Goal: Information Seeking & Learning: Find contact information

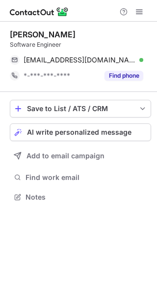
scroll to position [190, 157]
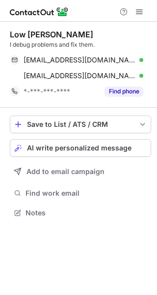
scroll to position [205, 157]
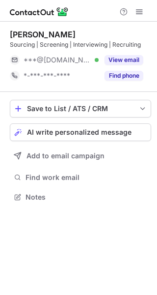
scroll to position [5, 5]
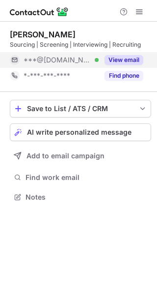
click at [116, 58] on button "View email" at bounding box center [124, 60] width 39 height 10
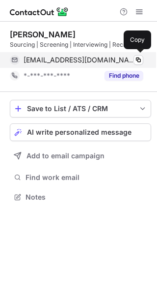
click at [132, 57] on div "milleandaya28@gmail.com Verified" at bounding box center [84, 60] width 120 height 9
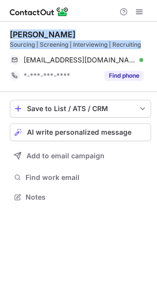
drag, startPoint x: 141, startPoint y: 46, endPoint x: 8, endPoint y: 32, distance: 133.9
click at [8, 32] on div "Laurence C. Sourcing | Screening | Interviewing | Recruiting milleandaya28@gmai…" at bounding box center [78, 117] width 157 height 190
copy div "Laurence C. Sourcing | Screening | Interviewing | Recruiting"
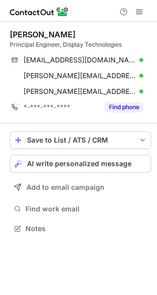
scroll to position [221, 157]
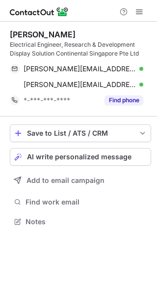
scroll to position [214, 157]
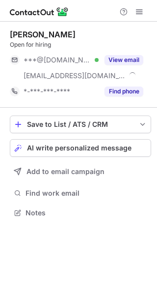
scroll to position [205, 157]
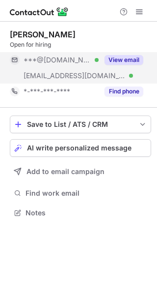
click at [121, 60] on button "View email" at bounding box center [124, 60] width 39 height 10
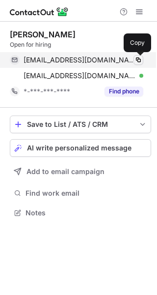
click at [137, 60] on span at bounding box center [139, 60] width 8 height 8
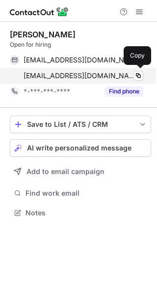
click at [115, 79] on div "jailani_said@nuhs.edu.sg Verified" at bounding box center [84, 75] width 120 height 9
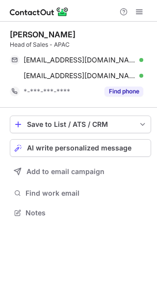
scroll to position [205, 157]
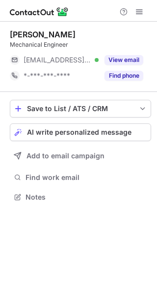
scroll to position [5, 5]
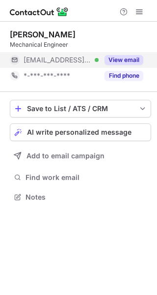
click at [124, 57] on button "View email" at bounding box center [124, 60] width 39 height 10
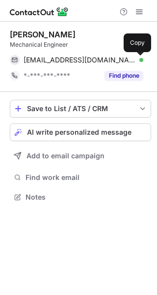
click at [138, 57] on span at bounding box center [139, 60] width 8 height 8
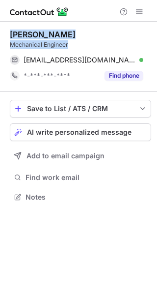
drag, startPoint x: 79, startPoint y: 44, endPoint x: 8, endPoint y: 29, distance: 72.3
click at [8, 29] on div "Hendrik Lee Mechanical Engineer hlee@hyc.com Verified Copy *-***-***-**** Find …" at bounding box center [78, 117] width 157 height 190
copy div "Hendrik Lee Mechanical Engineer"
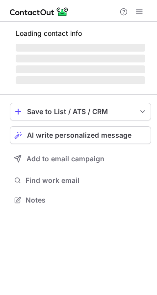
scroll to position [5, 5]
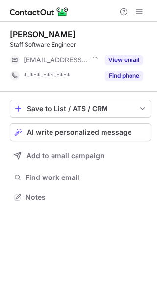
scroll to position [5, 5]
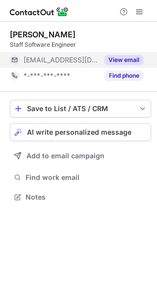
click at [122, 57] on button "View email" at bounding box center [124, 60] width 39 height 10
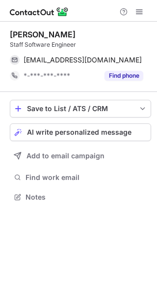
click at [143, 52] on div "Aohan He Staff Software Engineer [PERSON_NAME][EMAIL_ADDRESS][DOMAIN_NAME] Copy…" at bounding box center [81, 56] width 142 height 54
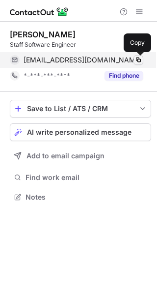
click at [138, 60] on span at bounding box center [139, 60] width 8 height 8
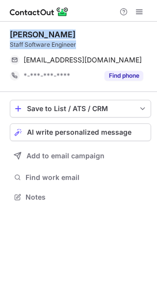
drag, startPoint x: 96, startPoint y: 44, endPoint x: 7, endPoint y: 33, distance: 90.2
click at [7, 33] on div "Aohan He Staff Software Engineer [EMAIL_ADDRESS][DOMAIN_NAME] Copy *-***-***-**…" at bounding box center [78, 117] width 157 height 190
copy div "Aohan He Staff Software Engineer"
